Goal: Task Accomplishment & Management: Use online tool/utility

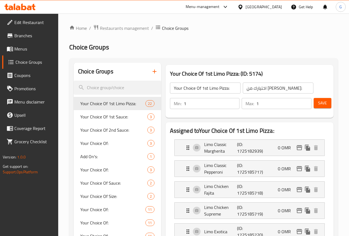
click at [277, 7] on div "Oman" at bounding box center [263, 7] width 36 height 6
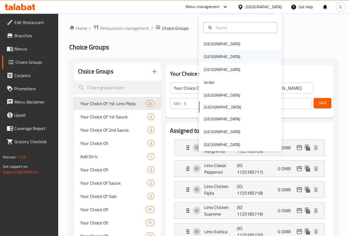
click at [230, 58] on div "[GEOGRAPHIC_DATA]" at bounding box center [240, 56] width 83 height 13
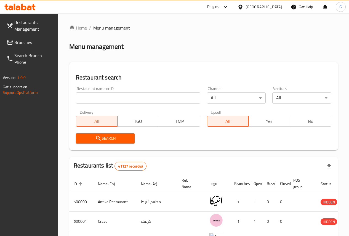
click at [85, 101] on input "search" at bounding box center [138, 97] width 124 height 11
paste input "660762"
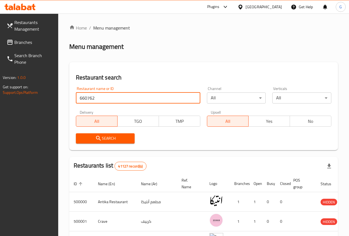
type input "660762"
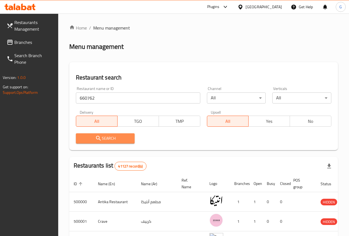
click at [85, 134] on button "Search" at bounding box center [105, 138] width 59 height 10
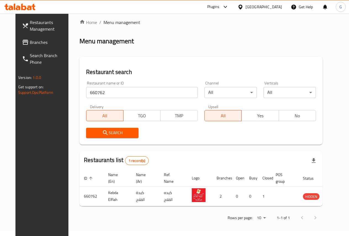
scroll to position [6, 0]
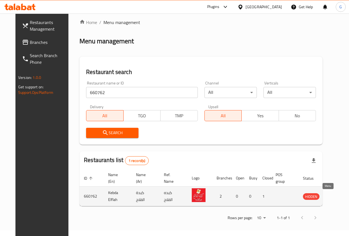
click at [332, 197] on icon "enhanced table" at bounding box center [335, 196] width 6 height 5
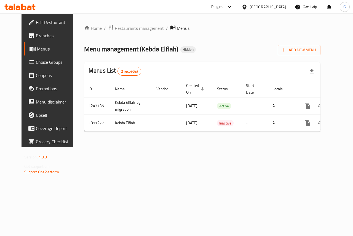
click at [129, 28] on span "Restaurants management" at bounding box center [139, 28] width 49 height 7
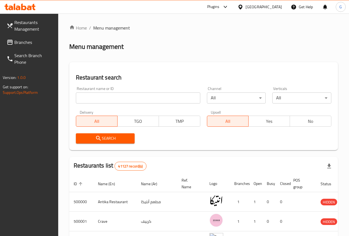
click at [103, 93] on input "search" at bounding box center [138, 97] width 124 height 11
paste input "660762"
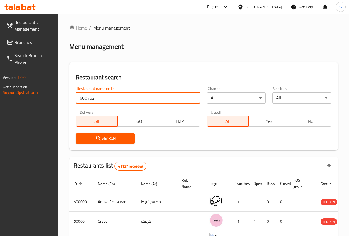
type input "660762"
click at [99, 135] on icon "submit" at bounding box center [98, 138] width 7 height 7
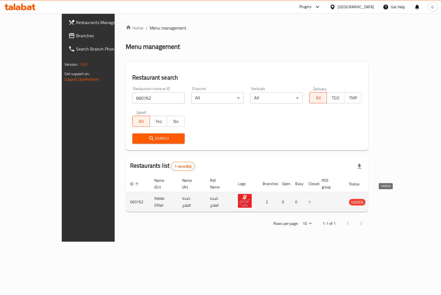
click at [349, 199] on span "HIDDEN" at bounding box center [357, 202] width 17 height 6
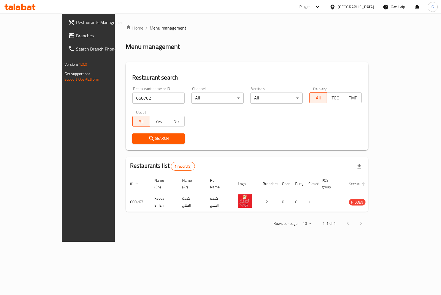
click at [349, 183] on span "Status" at bounding box center [358, 183] width 18 height 7
click at [349, 182] on icon "enhanced table" at bounding box center [363, 183] width 3 height 3
click at [76, 24] on span "Restaurants Management" at bounding box center [103, 22] width 55 height 7
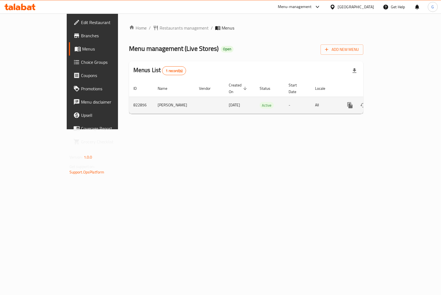
click at [393, 102] on icon "enhanced table" at bounding box center [390, 105] width 7 height 7
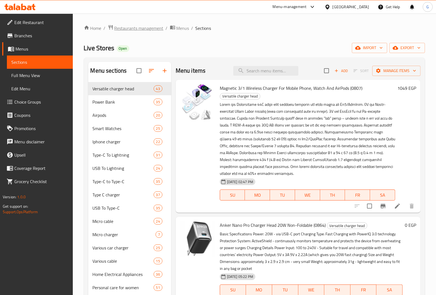
click at [144, 27] on span "Restaurants management" at bounding box center [138, 28] width 49 height 7
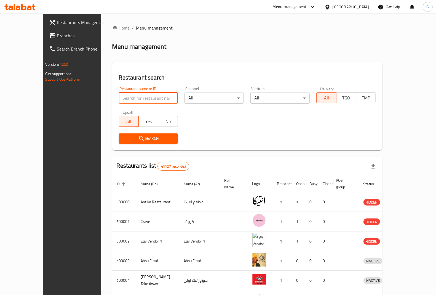
click at [133, 97] on input "search" at bounding box center [148, 97] width 59 height 11
paste input "655151"
type input "655151"
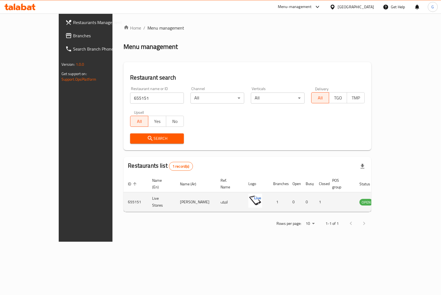
click at [148, 198] on td "Live Stores" at bounding box center [162, 202] width 28 height 20
copy td "Live Stores"
click at [148, 198] on td "Live Stores" at bounding box center [162, 202] width 28 height 20
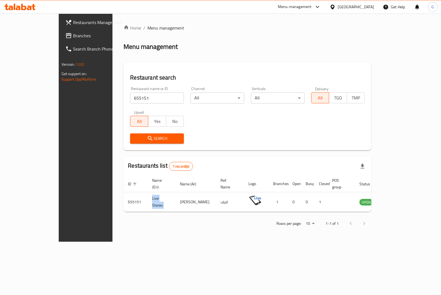
drag, startPoint x: 325, startPoint y: 0, endPoint x: 419, endPoint y: 198, distance: 219.2
click at [399, 198] on link "enhanced table" at bounding box center [394, 201] width 10 height 7
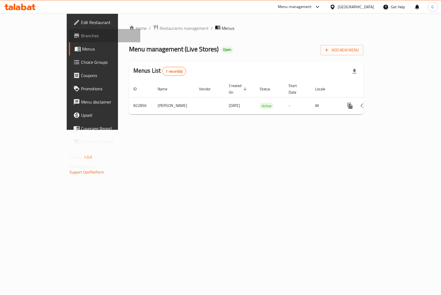
click at [81, 38] on span "Branches" at bounding box center [108, 35] width 55 height 7
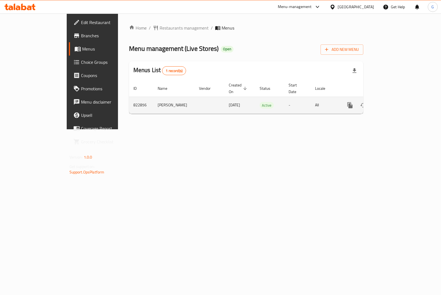
click at [397, 100] on link "enhanced table" at bounding box center [389, 104] width 13 height 13
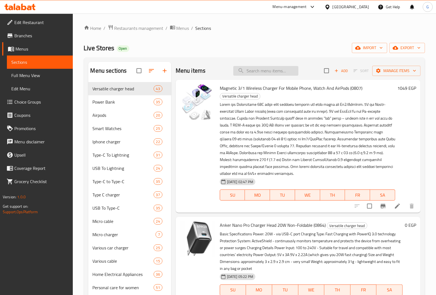
click at [273, 71] on input "search" at bounding box center [265, 71] width 65 height 10
paste input "Magnetic Wireless Charger For Mobile Phone, Watch And Airpods"
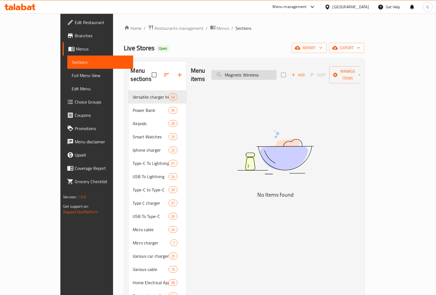
click at [248, 70] on input "Magnetic Wireless" at bounding box center [244, 75] width 65 height 10
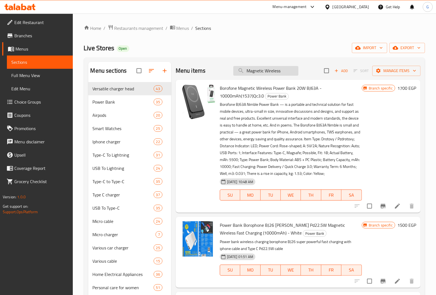
click at [282, 70] on input "Magnetic Wireless" at bounding box center [265, 71] width 65 height 10
paste input "Magnetic Wireless Charger For Mobile Phone, Watch And Airpod"
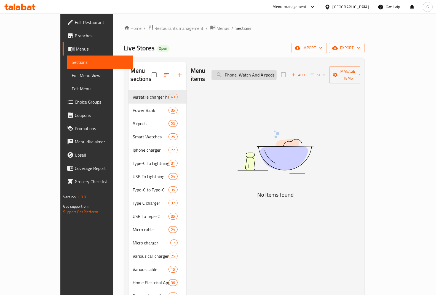
click at [247, 70] on input "Magnetic Wireless Charger For Mobile Phone, Watch And Airpods" at bounding box center [244, 75] width 65 height 10
click at [249, 71] on input "Magnetic Wireless Charger For Mobile Phone, Watch And Airpods" at bounding box center [244, 75] width 65 height 10
click at [277, 73] on input "Magnetic Wireless Charger For Mobile Phone, Watch And Airpods" at bounding box center [244, 75] width 65 height 10
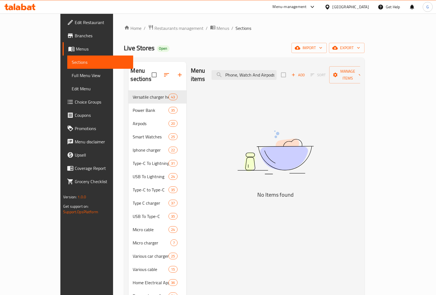
drag, startPoint x: 272, startPoint y: 72, endPoint x: 298, endPoint y: 69, distance: 26.7
click at [298, 69] on div "Menu items Magnetic Wireless Charger For Mobile Phone, Watch And Airpods Add So…" at bounding box center [275, 75] width 169 height 26
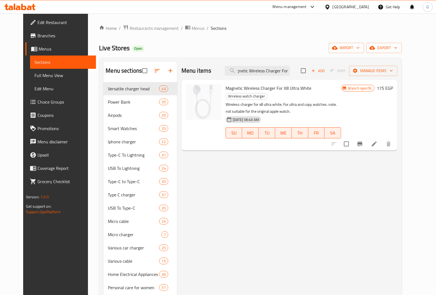
scroll to position [0, 0]
click at [259, 72] on input "Magnetic Wireless Charger For" at bounding box center [257, 71] width 65 height 10
paste input "Borofone As13a ) 35w Type-c Charger Head"
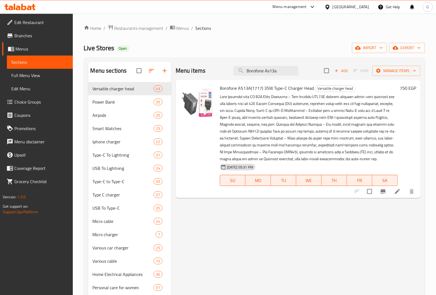
click at [294, 87] on span "Borofone AS13A(1717) 35W Type-C Charger Head" at bounding box center [267, 88] width 94 height 8
copy h6 "Borofone AS13A(1717) 35W Type-C Charger Head"
click at [341, 88] on span "Versatile charger head" at bounding box center [335, 88] width 40 height 6
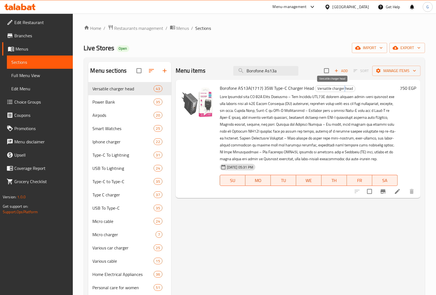
click at [341, 88] on span "Versatile charger head" at bounding box center [335, 88] width 40 height 6
copy span "Versatile charger head"
click at [273, 90] on span "Borofone AS13A(1717) 35W Type-C Charger Head" at bounding box center [267, 88] width 94 height 8
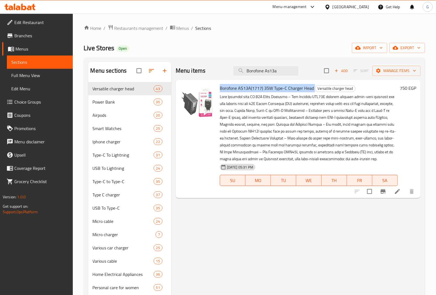
click at [273, 90] on span "Borofone AS13A(1717) 35W Type-C Charger Head" at bounding box center [267, 88] width 94 height 8
copy h6 "Borofone AS13A(1717) 35W Type-C Charger Head"
click at [261, 65] on div "Menu items Borofone As13a Add Sort Manage items" at bounding box center [298, 71] width 245 height 18
click at [261, 71] on input "Borofone As13a" at bounding box center [265, 71] width 65 height 10
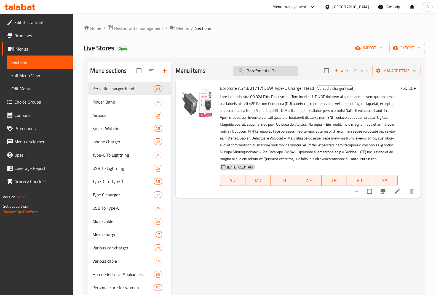
click at [261, 71] on input "Borofone As13a" at bounding box center [265, 71] width 65 height 10
paste input "X-Scoot SuperVOOC Qualcomm 3.0 35W PD Charger Head"
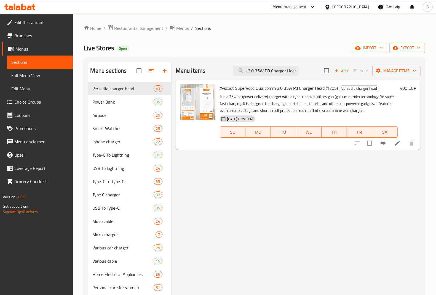
scroll to position [0, 58]
click at [292, 90] on span "X-scoot Supervooc Qualcomm 3.0 35w Pd Charger Head (1705)" at bounding box center [279, 88] width 118 height 8
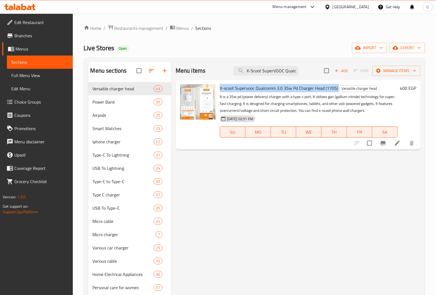
copy h6 "X-scoot Supervooc Qualcomm 3.0 35w Pd Charger Head (1705)"
click at [278, 76] on div "Menu items X-Scoot SuperVOOC Qualcomm 3.0 35W PD Charger Head Add Sort Manage i…" at bounding box center [298, 71] width 245 height 18
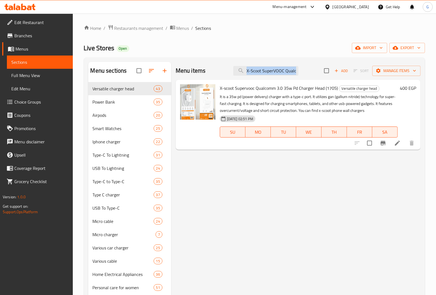
click at [278, 76] on div "Menu items X-Scoot SuperVOOC Qualcomm 3.0 35W PD Charger Head Add Sort Manage i…" at bounding box center [298, 71] width 245 height 18
click at [280, 67] on input "X-Scoot SuperVOOC Qualcomm 3.0 35W PD Charger Head" at bounding box center [265, 71] width 65 height 10
paste input "Samsung 25W Fast Charging Type-C Charger Head Copy"
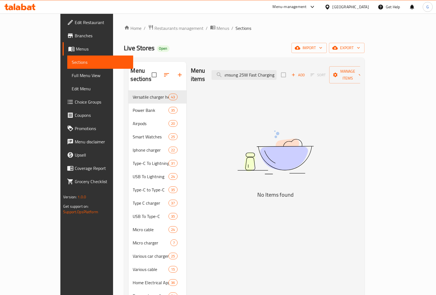
scroll to position [0, 2]
click at [246, 72] on input "Samsung 25W Fast Chargin" at bounding box center [244, 75] width 65 height 10
click at [246, 71] on input "Samsung 25W Fast Chargin" at bounding box center [244, 75] width 65 height 10
click at [277, 71] on input "Samsung 25W Fast Chargin" at bounding box center [244, 75] width 65 height 10
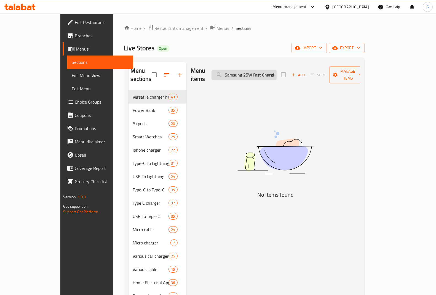
click at [277, 71] on input "Samsung 25W Fast Chargin" at bounding box center [244, 75] width 65 height 10
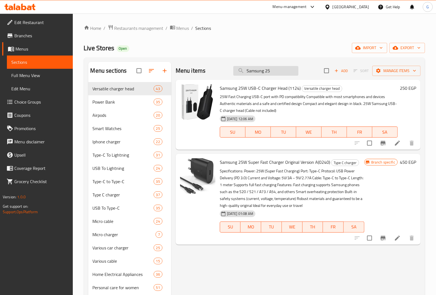
click at [263, 70] on input "Samsung 25" at bounding box center [265, 71] width 65 height 10
paste input "Borofone 20W BD Charger Head"
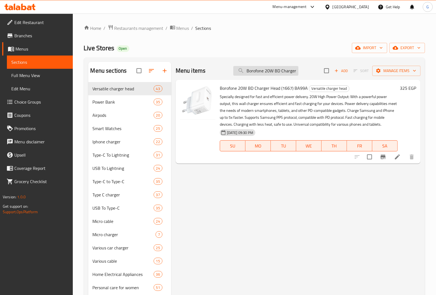
click at [288, 68] on input "Borofone 20W BD Charger Head" at bounding box center [265, 71] width 65 height 10
paste input "Joyroom PD Type-C 25W"
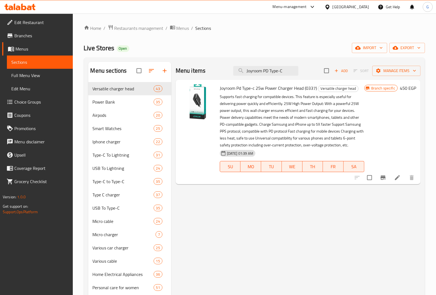
click at [280, 87] on span "Joyroom Pd Type-c 25w Power Charger Head (0337)" at bounding box center [268, 88] width 97 height 8
copy h6 "Joyroom Pd Type-c 25w Power Charger Head (0337)"
click at [381, 181] on button "Branch-specific-item" at bounding box center [383, 177] width 13 height 13
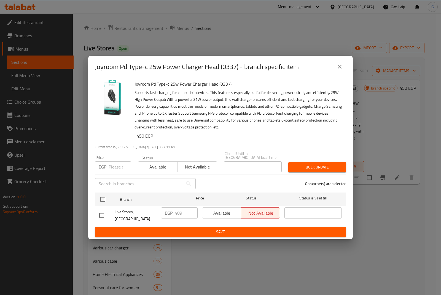
click at [338, 70] on icon "close" at bounding box center [340, 66] width 7 height 7
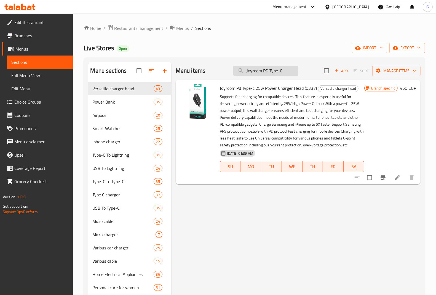
click at [289, 70] on input "Joyroom PD Type-C" at bounding box center [265, 71] width 65 height 10
paste input "Anker Original PD 30W Charger Head"
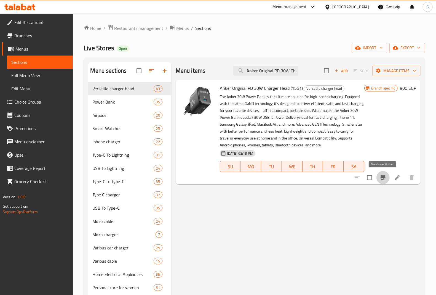
click at [380, 173] on button "Branch-specific-item" at bounding box center [383, 177] width 13 height 13
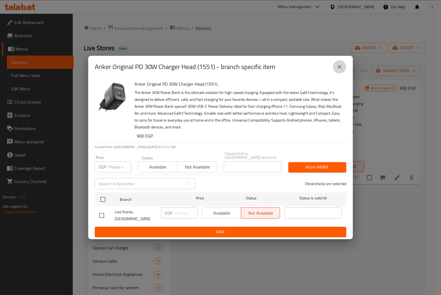
click at [338, 70] on icon "close" at bounding box center [340, 66] width 7 height 7
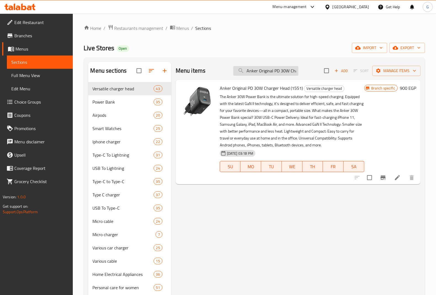
click at [279, 73] on input "Anker Original PD 30W Charger Head" at bounding box center [265, 71] width 65 height 10
paste input "35W Foldable USB-C Charger With US Port Original"
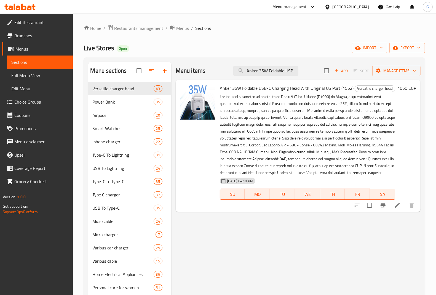
click at [300, 89] on span "Anker 35W Foldable USB-C Charging Head With Original US Port (1552)" at bounding box center [287, 88] width 134 height 8
copy h6 "Anker 35W Foldable USB-C Charging Head With Original US Port (1552)"
click at [270, 71] on input "Anker 35W Foldable USB" at bounding box center [265, 71] width 65 height 10
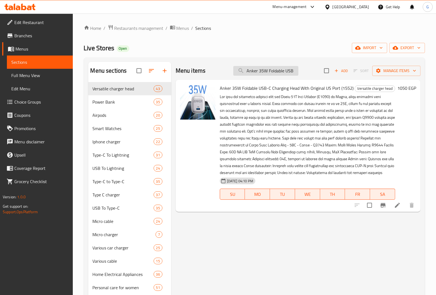
click at [270, 71] on input "Anker 35W Foldable USB" at bounding box center [265, 71] width 65 height 10
paste input "Nano Pro Charger Head 20W Non-Foldable"
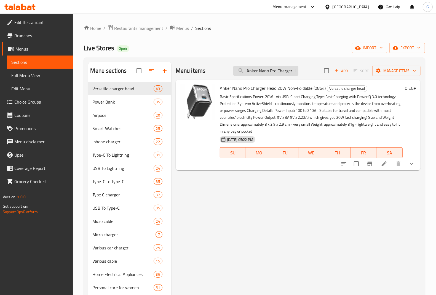
click at [276, 75] on input "Anker Nano Pro Charger Head 20W Non-Foldable" at bounding box center [265, 71] width 65 height 10
paste input "Charger Head 33 [PERSON_NAME], 2 Ports, Pd And Usb"
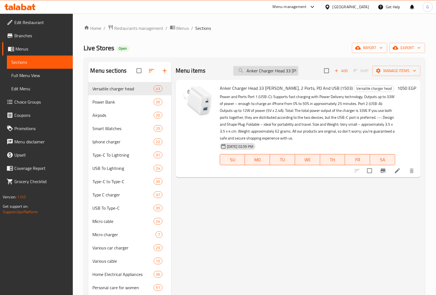
click at [290, 73] on input "Anker Charger Head 33 [PERSON_NAME], 2 Ports" at bounding box center [265, 71] width 65 height 10
paste input "Original 20W Type-C Triple IPhone Charger Head"
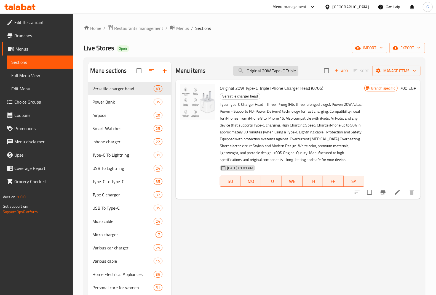
click at [274, 68] on input "Original 20W Type-C Triple IPhone Ch" at bounding box center [265, 71] width 65 height 10
paste input "Borofone 45W USB- Type C Input Charger Head BA86A With Pine Bulb"
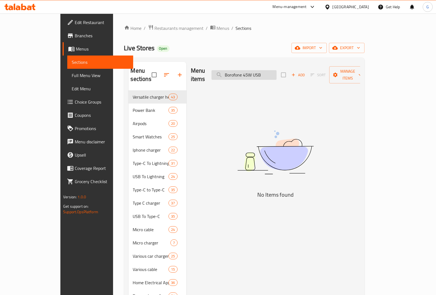
click at [247, 70] on input "Borofone 45W USB" at bounding box center [244, 75] width 65 height 10
click at [277, 71] on input "Borofone 45W USB" at bounding box center [244, 75] width 65 height 10
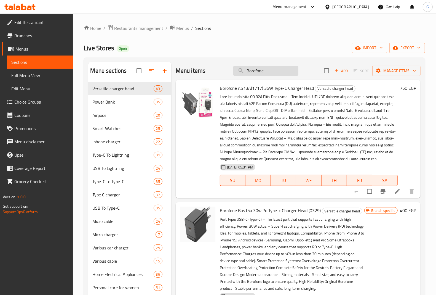
click at [274, 73] on input "Borofone" at bounding box center [265, 71] width 65 height 10
paste input "Anker Type-C Charger Head 20W Fast Charging P21"
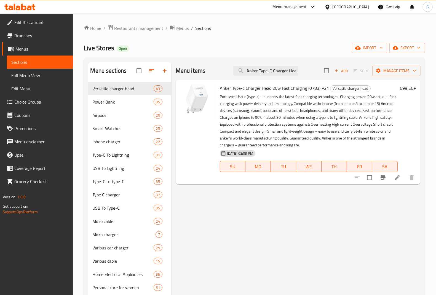
click at [296, 87] on span "Anker Type-c Charger Head 20w Fast Charging (0783) P21" at bounding box center [274, 88] width 109 height 8
copy h6 "Anker Type-c Charger Head 20w Fast Charging (0783) P21"
click at [290, 72] on input "Anker Type-C Charger Head 20W Fast" at bounding box center [265, 71] width 65 height 10
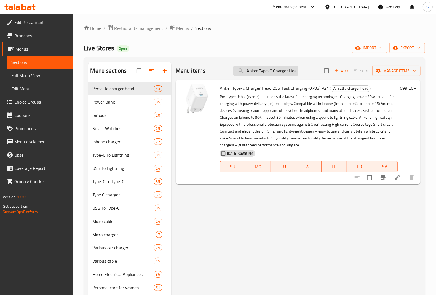
click at [290, 72] on input "Anker Type-C Charger Head 20W Fast" at bounding box center [265, 71] width 65 height 10
click at [290, 72] on input "v" at bounding box center [265, 71] width 65 height 10
paste input "Original 20W USB-C IPhone Charging Head"
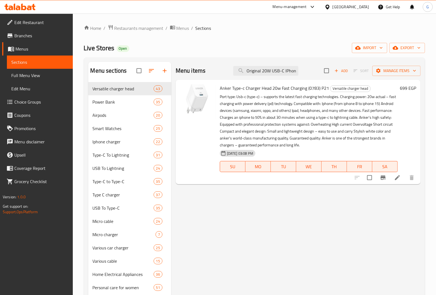
click at [275, 74] on input "Original 20W USB-C IPhone Charging Head" at bounding box center [265, 71] width 65 height 10
paste input "Original 20W USB-C IPhone Charging Head"
click at [276, 70] on input "Original 20W USBOriginal 20W USB-C IPhone Charging HeadC IPhone Charging Head" at bounding box center [265, 71] width 65 height 10
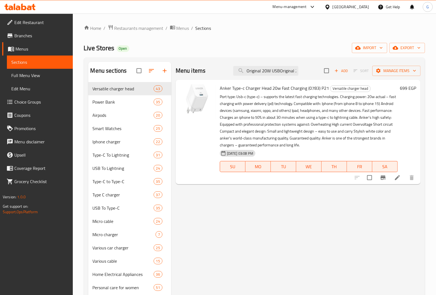
click at [276, 70] on input "Original 20W USBOriginal 20W USB-C IPhone Charging HeadC IPhone Charging Head" at bounding box center [265, 71] width 65 height 10
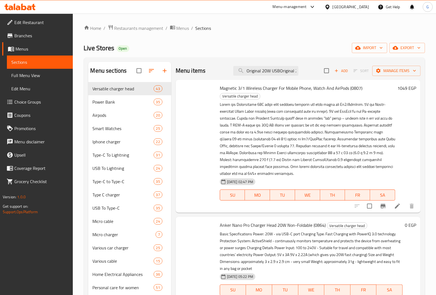
click at [257, 65] on div "Menu items Original 20W USBOriginal 20W USB-C IPhone Charging HeadC IPhone Char…" at bounding box center [298, 71] width 245 height 18
click at [278, 27] on ol "Home / Restaurants management / Menus / Sections" at bounding box center [254, 28] width 341 height 7
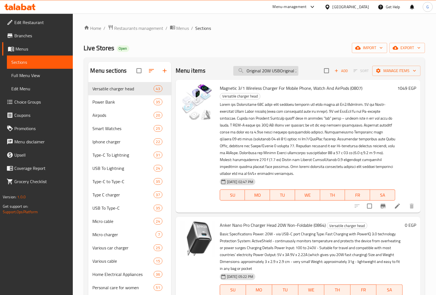
click at [268, 72] on input "Original 20W USBOriginal 20W USB-C IPhone Charging HeadC IPhone Charging Head" at bounding box center [265, 71] width 65 height 10
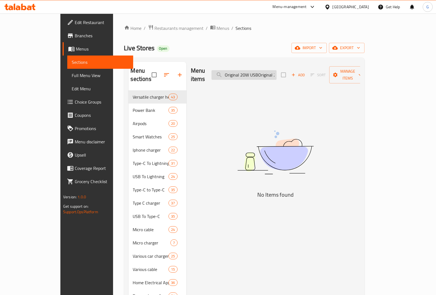
click at [268, 72] on input "Original 20W USBOriginal 20W USB-C IPhone Charging HeadC IPhone Charging Head" at bounding box center [244, 75] width 65 height 10
paste input "-"
click at [277, 73] on input "Original 20W USB-C IPhone Charging Head" at bounding box center [244, 75] width 65 height 10
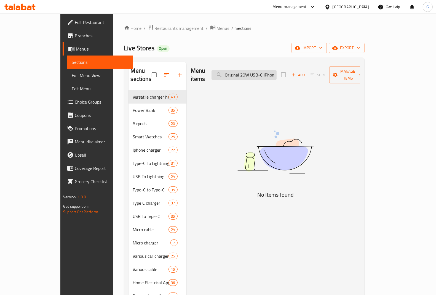
paste input "search"
click at [247, 71] on input "Original 20W USB" at bounding box center [244, 75] width 65 height 10
click at [277, 74] on input "Original 20W USB" at bounding box center [244, 75] width 65 height 10
click at [267, 70] on input "Original 20W USB" at bounding box center [244, 75] width 65 height 10
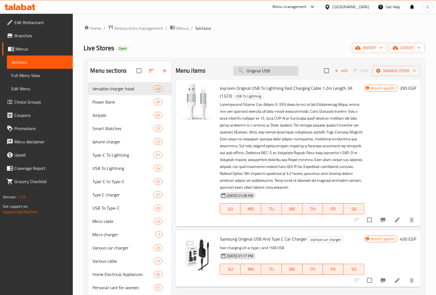
click at [271, 71] on input "Original USB" at bounding box center [265, 71] width 65 height 10
paste input "Borofone Ba80a USB And Type-C 20W Charger Head"
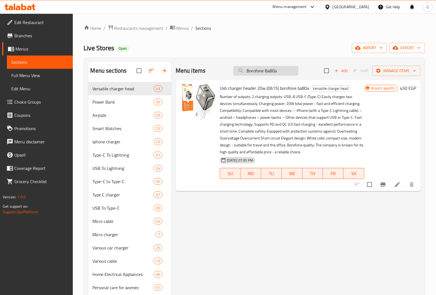
click at [281, 71] on input "Borofone Ba80a" at bounding box center [265, 71] width 65 height 10
drag, startPoint x: 281, startPoint y: 71, endPoint x: 272, endPoint y: 72, distance: 8.6
click at [272, 72] on input "Borofone Ba80a" at bounding box center [265, 71] width 65 height 10
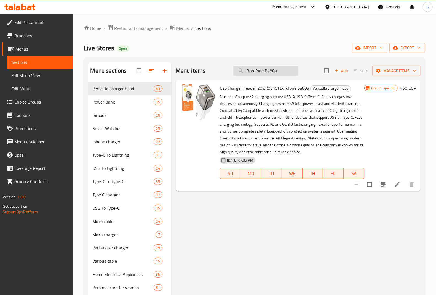
click at [272, 72] on input "Borofone Ba80a" at bounding box center [265, 71] width 65 height 10
paste input "s15A 30W PD Type-C Charger Head"
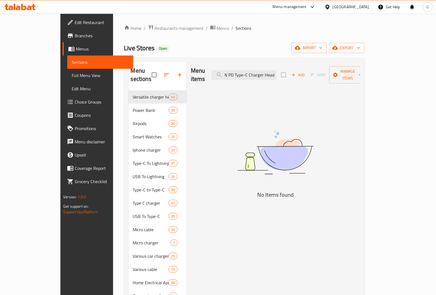
scroll to position [0, 39]
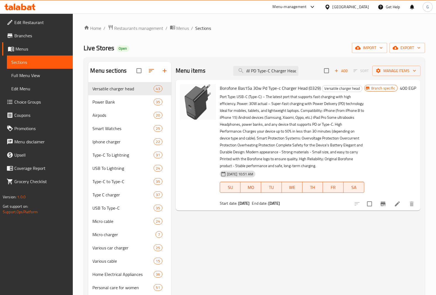
click at [296, 88] on span "Borofone Bas15a 30w Pd Type-c Charger Head (0329)" at bounding box center [270, 88] width 101 height 8
copy h6 "Borofone Bas15a 30w Pd Type-c Charger Head (0329)"
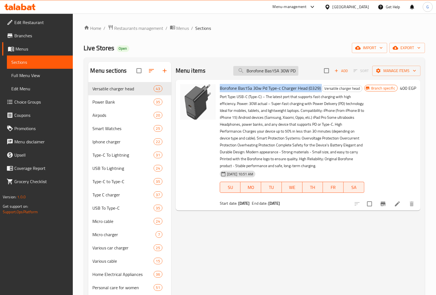
click at [263, 70] on input "Borofone Bas15A 30W PD Type-C Charger Head" at bounding box center [265, 71] width 65 height 10
paste input "30w Ba77a Type-c"
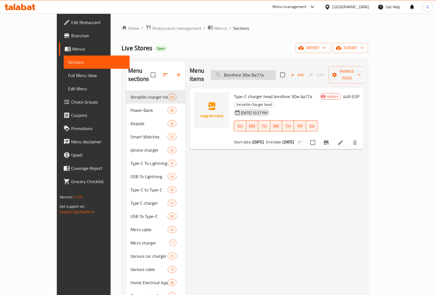
click at [272, 71] on input "Borofone 30w Ba77a" at bounding box center [243, 75] width 65 height 10
paste input "20 W Type-c Charger Head White"
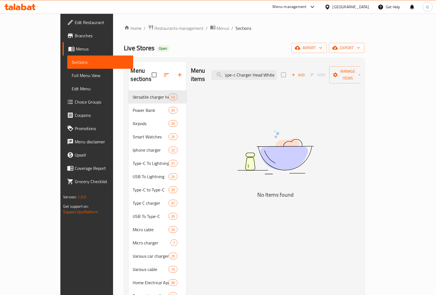
scroll to position [0, 12]
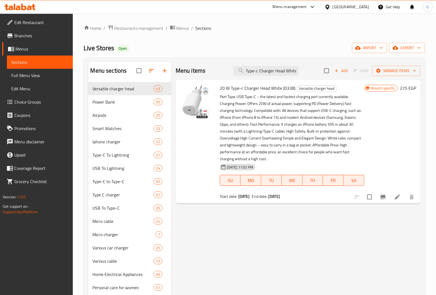
click at [258, 85] on span "20 W Type-c Charger Head White (0338)" at bounding box center [258, 88] width 76 height 8
click at [254, 87] on span "20 W Type-c Charger Head White (0338)" at bounding box center [258, 88] width 76 height 8
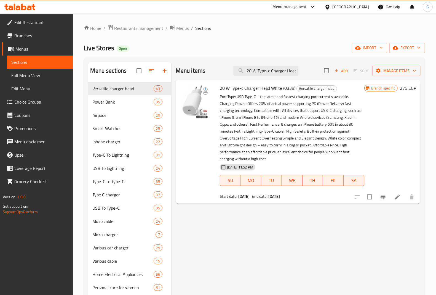
click at [254, 87] on span "20 W Type-c Charger Head White (0338)" at bounding box center [258, 88] width 76 height 8
copy h6 "20 W Type-c Charger Head White (0338)"
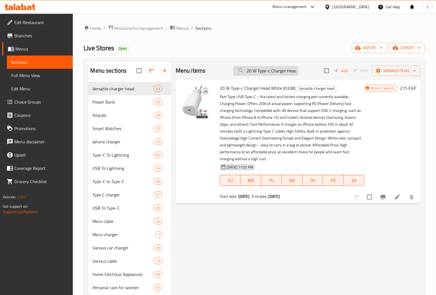
click at [276, 71] on input "20 W Type-c Charger Head White" at bounding box center [265, 71] width 65 height 10
paste input "Original Samsung Super Fast Charger Head 25W"
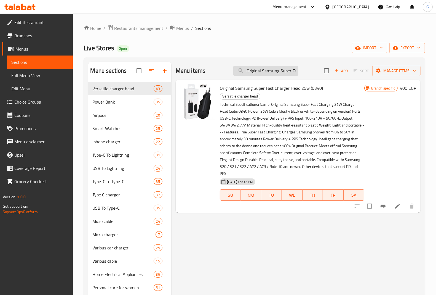
click at [268, 73] on input "Original Samsung Super Fast Charger Head 25W" at bounding box center [265, 71] width 65 height 10
paste input "search"
click at [274, 71] on input "Original Samsung" at bounding box center [265, 71] width 65 height 10
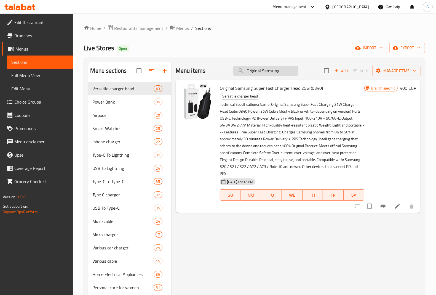
click at [274, 71] on input "Original Samsung" at bounding box center [265, 71] width 65 height 10
paste input "X-[PERSON_NAME] 45w Max Charger Head With 2 Type-c And Usb Ports"
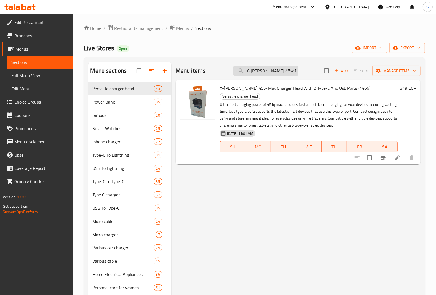
click at [273, 70] on input "X-[PERSON_NAME] 45w Max Charger Head With 2 Type-c And Usb Ports" at bounding box center [265, 71] width 65 height 10
paste input "Borofone Ba82a 25W Type-C Charger Head"
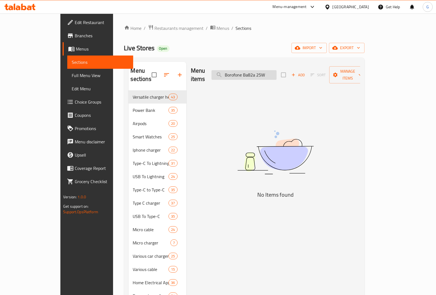
click at [275, 70] on input "Borofone Ba82a 25W" at bounding box center [244, 75] width 65 height 10
paste input "X-Scoot Superfast 25W Type-C USB Charger Head"
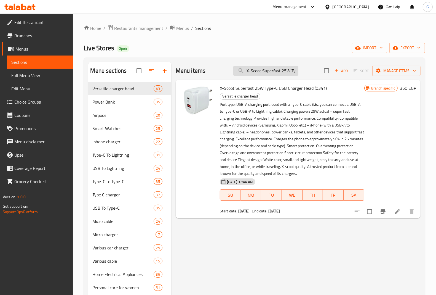
click at [254, 71] on input "X-Scoot Superfast 25W Type-C USB Charger Head" at bounding box center [265, 71] width 65 height 10
paste input "Borofone Bas13a 20w Power Type-c"
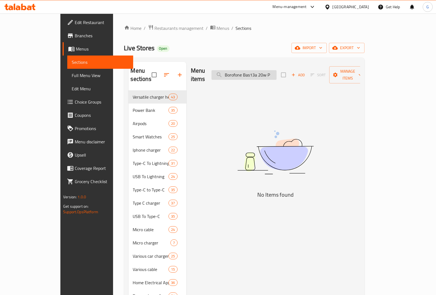
click at [276, 72] on input "Borofone Bas13a 20w P" at bounding box center [244, 75] width 65 height 10
paste input "X-Scoot Gan 30W Super Fast Head Charger - Black"
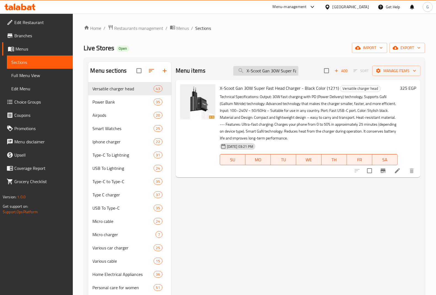
click at [269, 71] on input "X-Scoot Gan 30W Super Fast Head Charger - Black" at bounding box center [265, 71] width 65 height 10
paste input "Borofone Charger Head 2 Port A69a 18W Usb /T.C 20W"
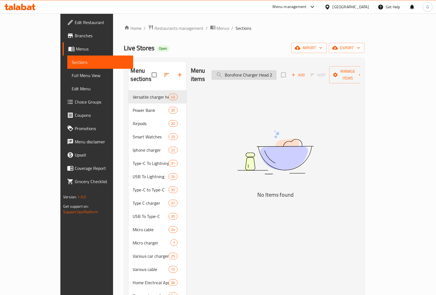
click at [277, 72] on input "Borofone Charger Head 2" at bounding box center [244, 75] width 65 height 10
paste input "20W USB-C IPhone Charging Head White"
click at [277, 73] on input "20W USB-C IPhone Charging Head White" at bounding box center [244, 75] width 65 height 10
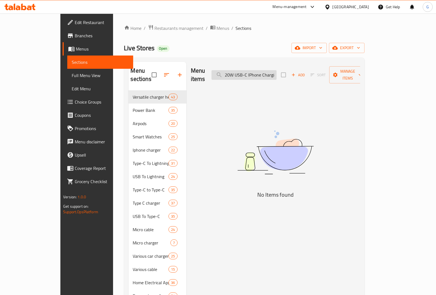
click at [277, 73] on input "20W USB-C IPhone Charging Head White" at bounding box center [244, 75] width 65 height 10
paste input "Flow 2-Port USB To T.C Charger Head White 20W"
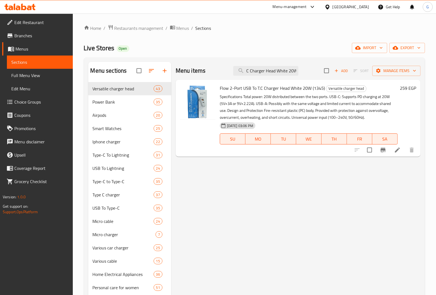
type input "Flow 2-Port USB To T.C Charger Head White 20W"
